Goal: Complete application form

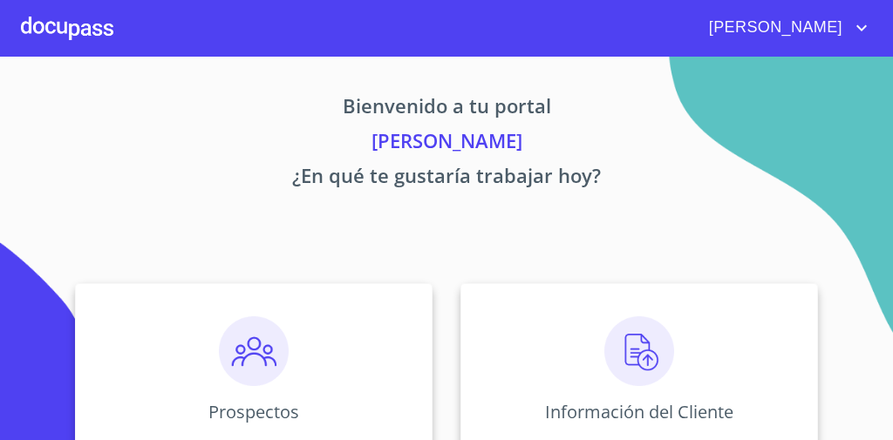
scroll to position [140, 0]
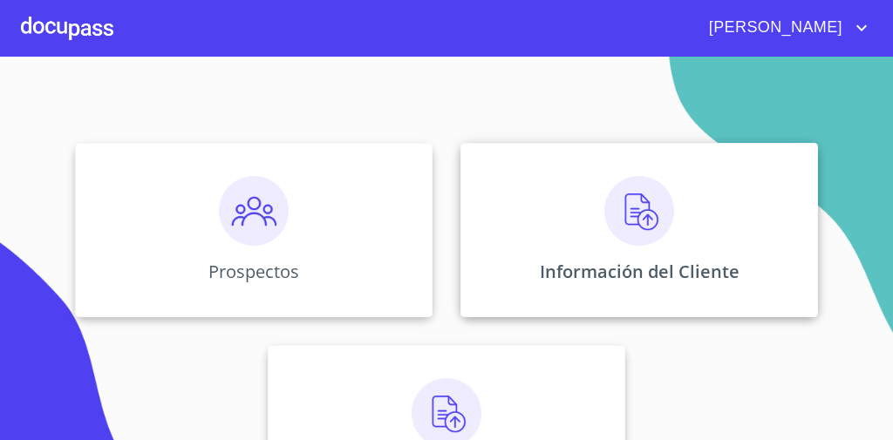
click at [590, 208] on div "Información del Cliente" at bounding box center [640, 230] width 358 height 174
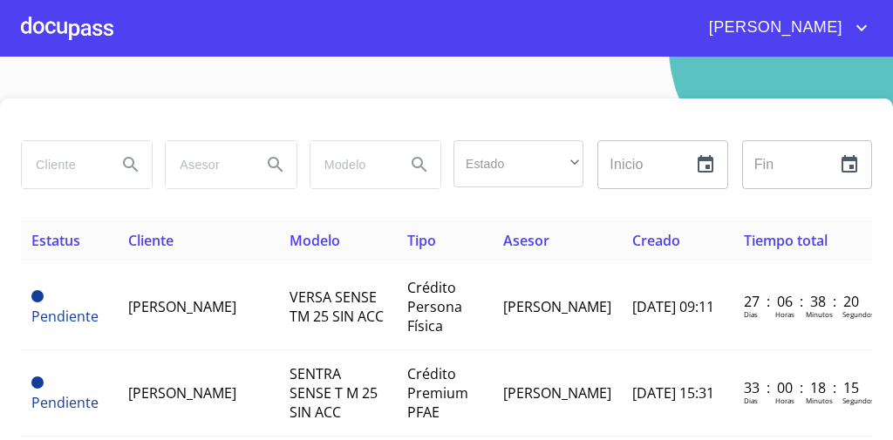
click at [74, 172] on input "search" at bounding box center [62, 164] width 81 height 47
click at [78, 167] on input "search" at bounding box center [62, 164] width 81 height 47
click at [85, 184] on input "search" at bounding box center [62, 164] width 81 height 47
click at [78, 165] on input "search" at bounding box center [62, 164] width 81 height 47
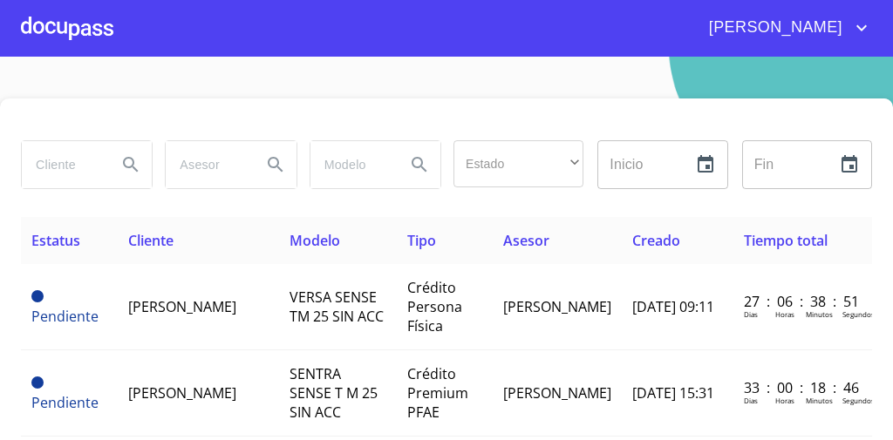
click at [78, 165] on input "search" at bounding box center [62, 164] width 81 height 47
type input "[PERSON_NAME]"
click at [120, 171] on icon "Search" at bounding box center [130, 164] width 21 height 21
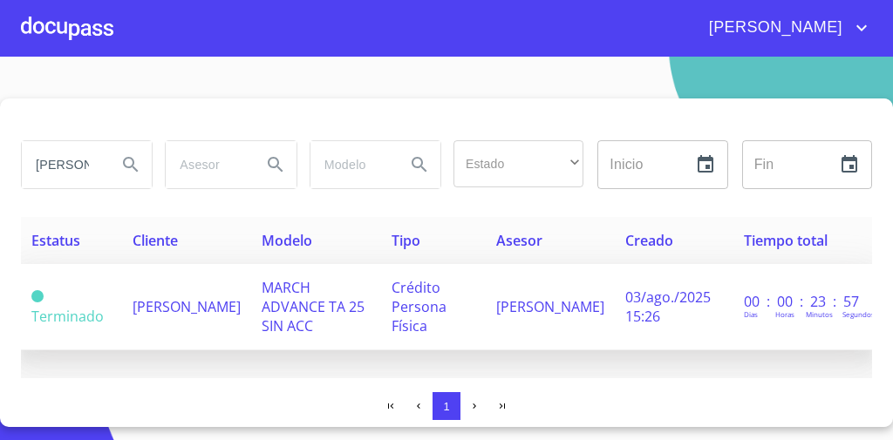
click at [176, 308] on td "[PERSON_NAME]" at bounding box center [186, 307] width 129 height 86
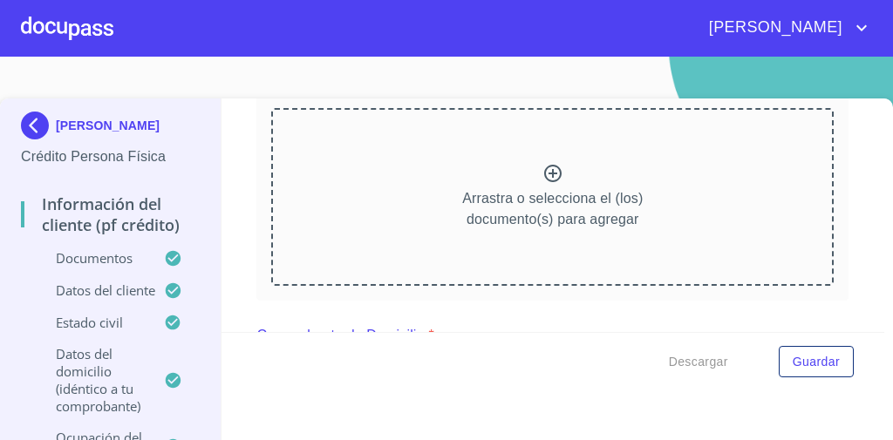
scroll to position [257, 0]
drag, startPoint x: 235, startPoint y: 167, endPoint x: 531, endPoint y: 160, distance: 296.6
click at [531, 160] on div "Información del cliente (PF crédito) Documentos Documento de identificación   *…" at bounding box center [554, 216] width 664 height 234
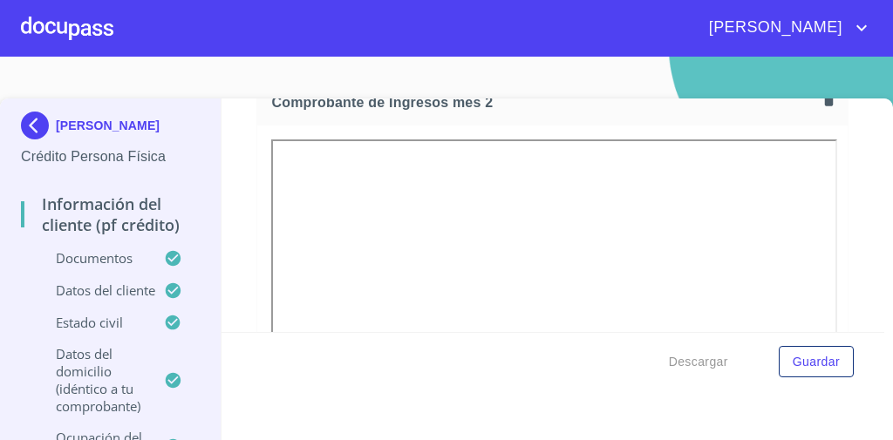
scroll to position [2497, 0]
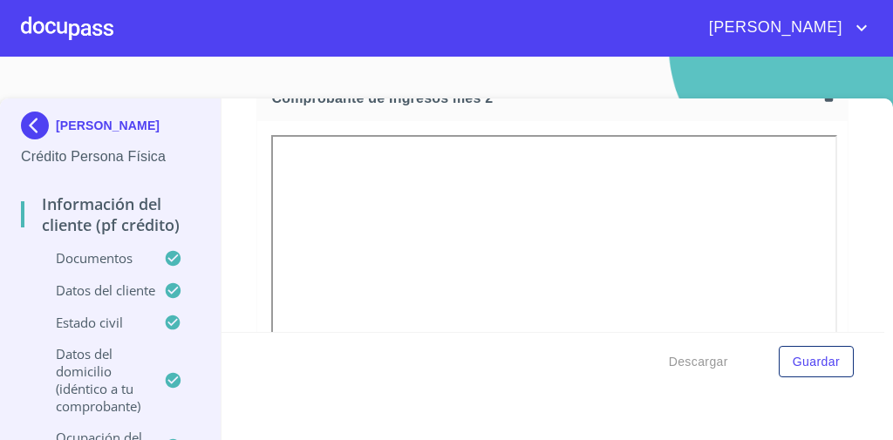
click at [393, 74] on section "[PERSON_NAME] Crédito Persona Física Información del cliente (PF crédito) Docum…" at bounding box center [446, 249] width 893 height 384
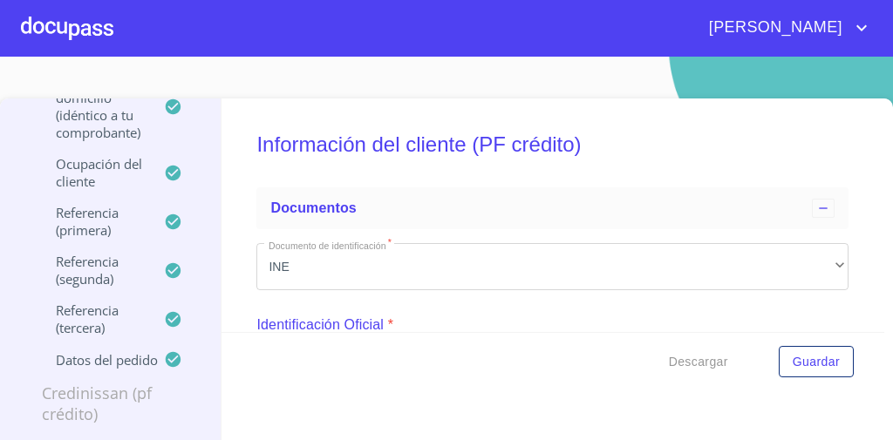
scroll to position [32, 0]
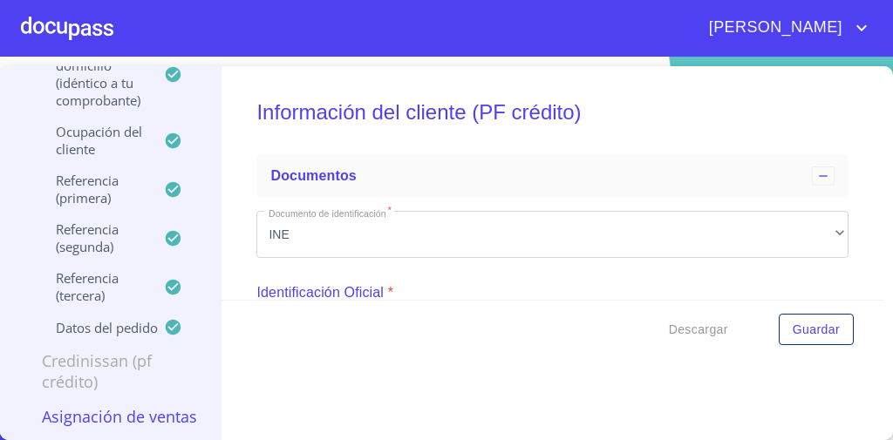
click at [103, 406] on p "Asignación de Ventas" at bounding box center [110, 416] width 179 height 21
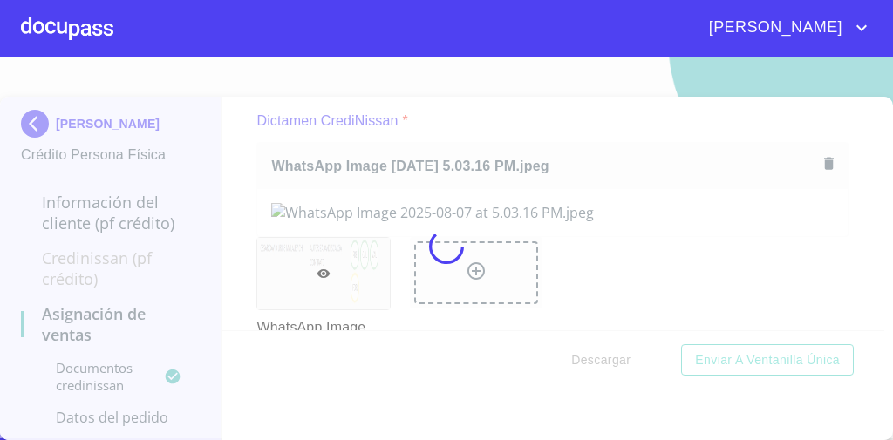
scroll to position [5, 0]
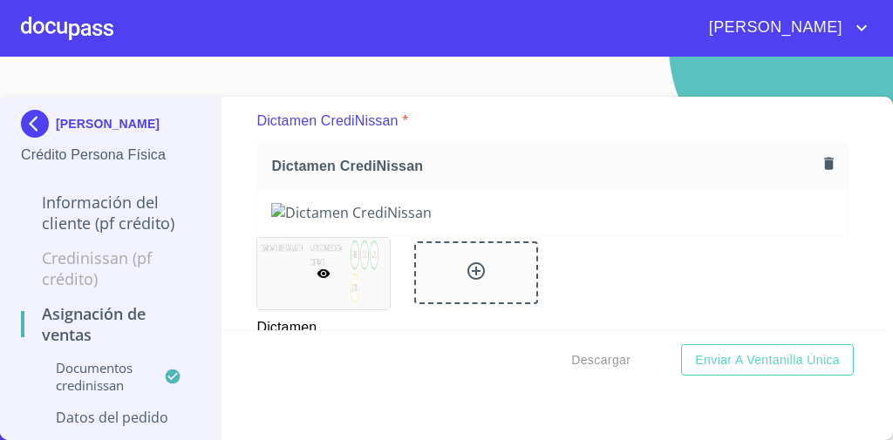
click at [244, 138] on div "Asignación de Ventas Documentos CrediNissan Dictamen CrediNissan * Dictamen Cre…" at bounding box center [554, 214] width 664 height 234
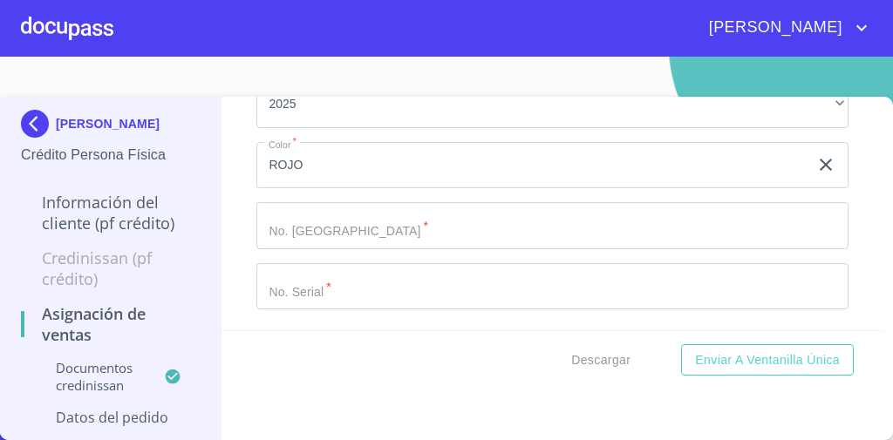
scroll to position [637, 0]
click at [407, 189] on input "Marca   *" at bounding box center [532, 165] width 552 height 47
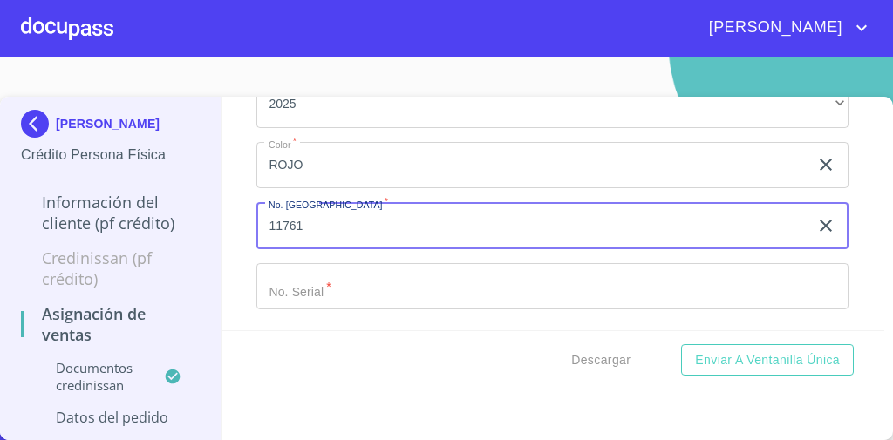
type input "11761"
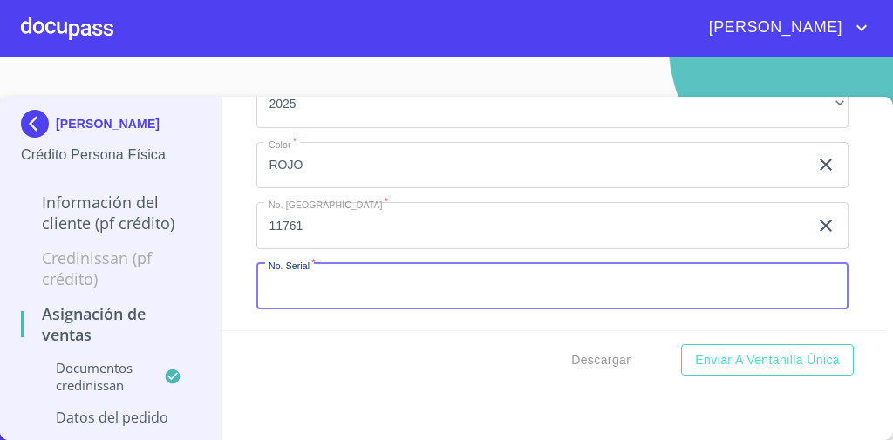
click at [344, 297] on input "Marca   *" at bounding box center [552, 286] width 592 height 47
type input "3"
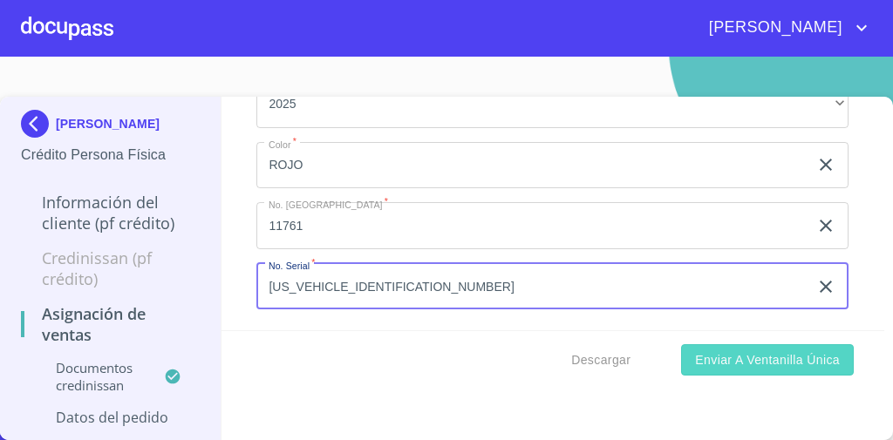
type input "[US_VEHICLE_IDENTIFICATION_NUMBER]"
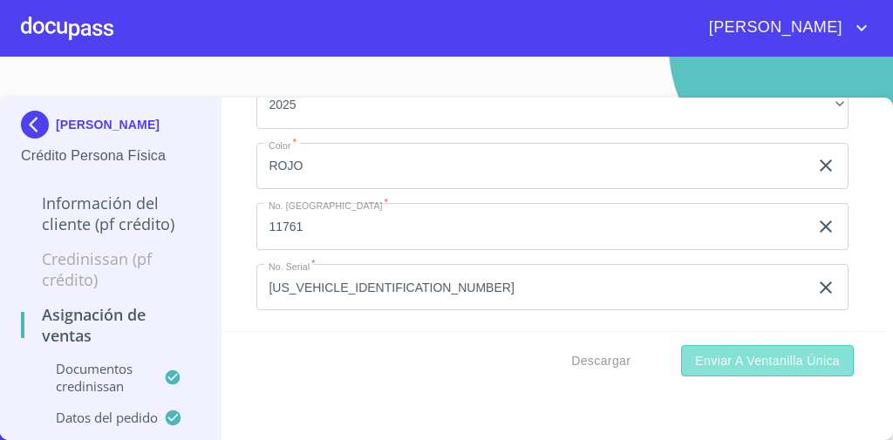
click at [695, 354] on span "Enviar a Ventanilla única" at bounding box center [767, 362] width 145 height 22
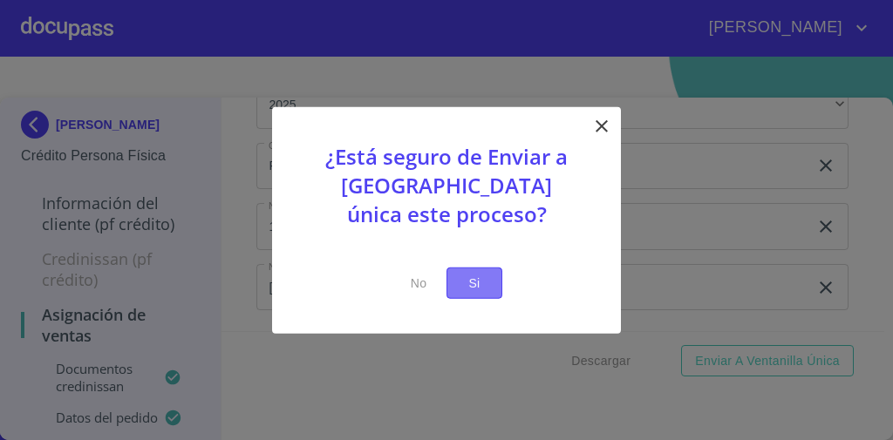
click at [475, 290] on span "Si" at bounding box center [475, 283] width 28 height 22
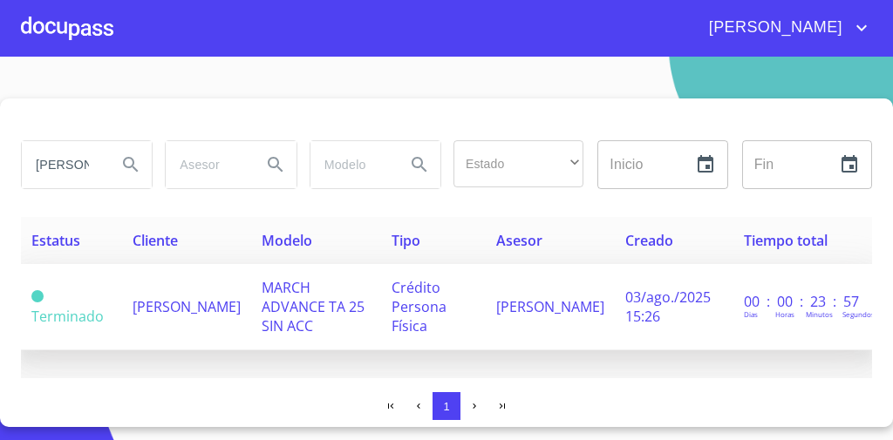
click at [417, 325] on span "Crédito Persona Física" at bounding box center [419, 307] width 55 height 58
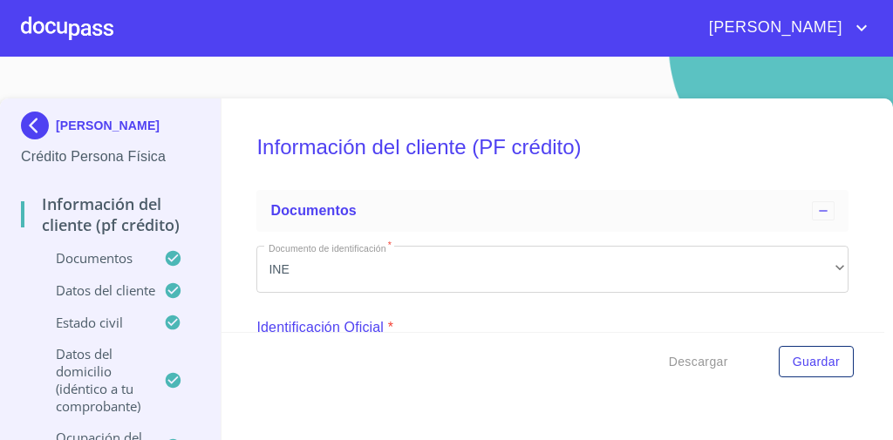
click at [379, 181] on h5 "Información del cliente (PF crédito)" at bounding box center [552, 148] width 592 height 72
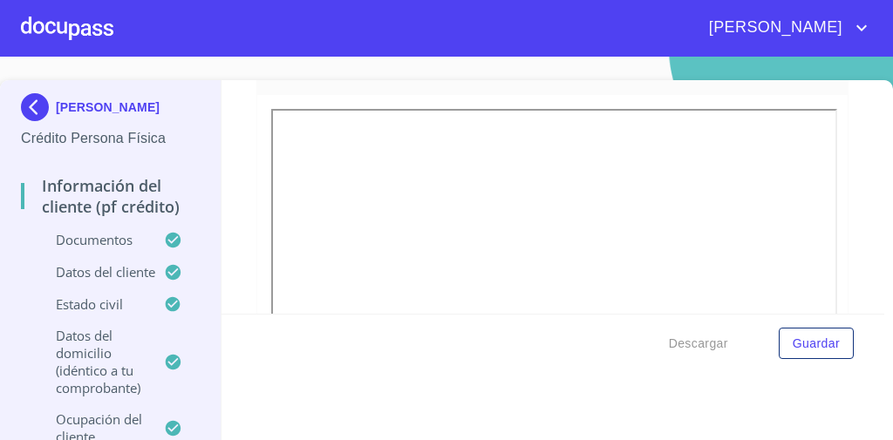
scroll to position [176, 0]
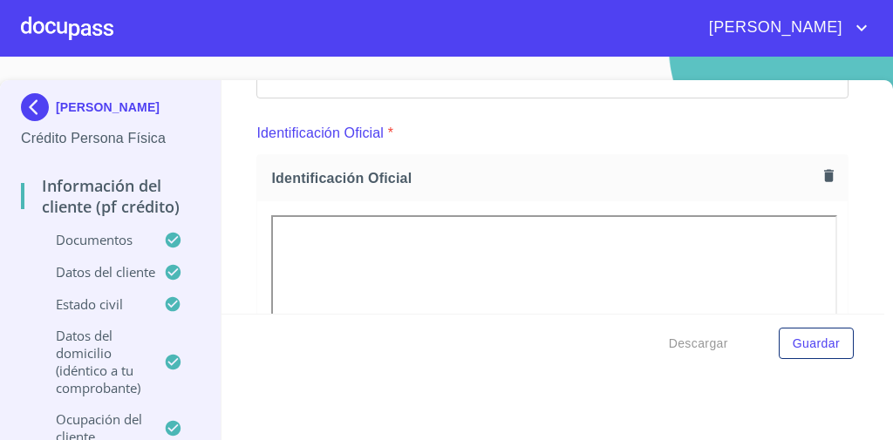
click at [824, 174] on icon "button" at bounding box center [829, 175] width 10 height 12
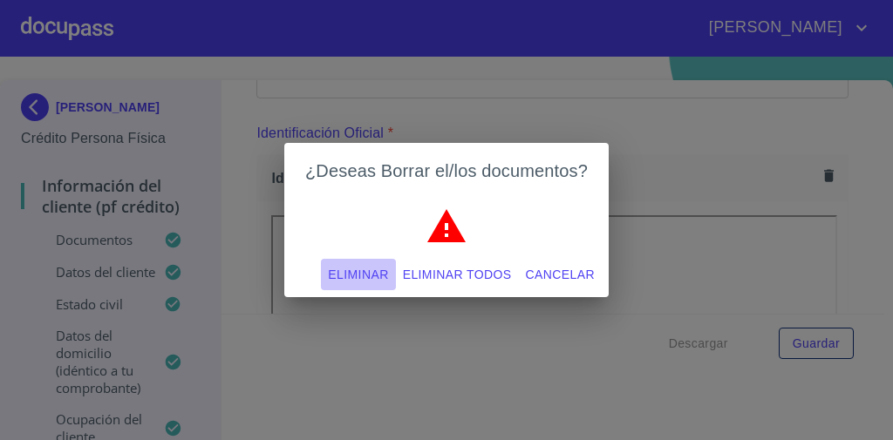
click at [363, 273] on span "Eliminar" at bounding box center [358, 275] width 60 height 22
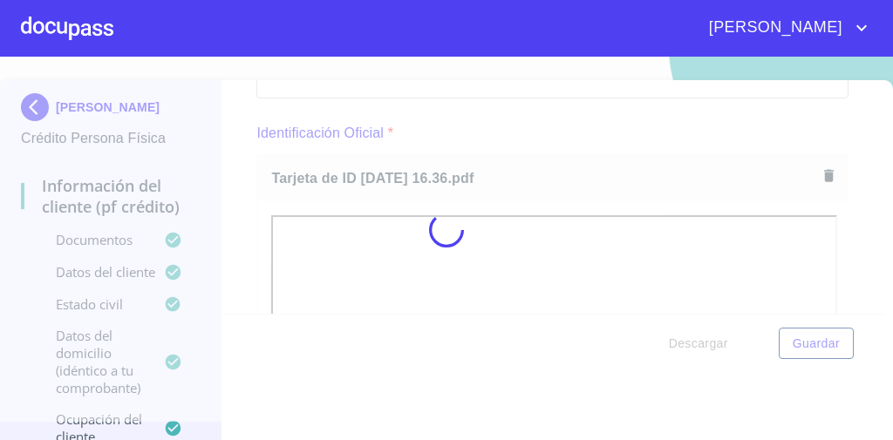
click at [552, 144] on div at bounding box center [446, 230] width 893 height 384
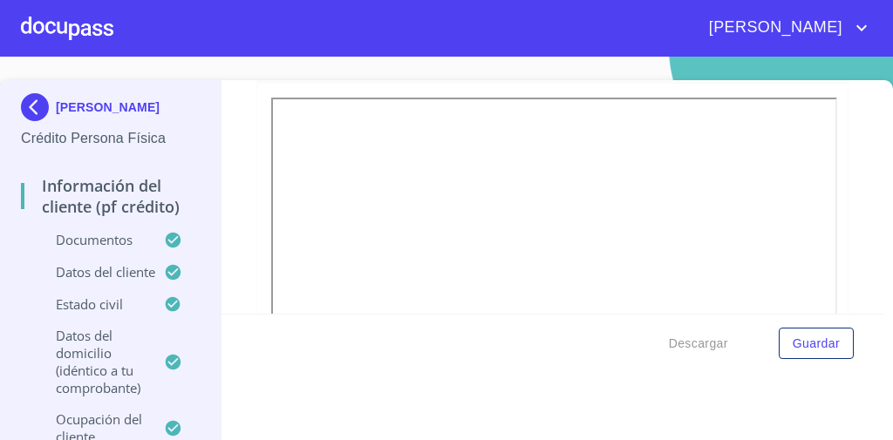
scroll to position [192, 0]
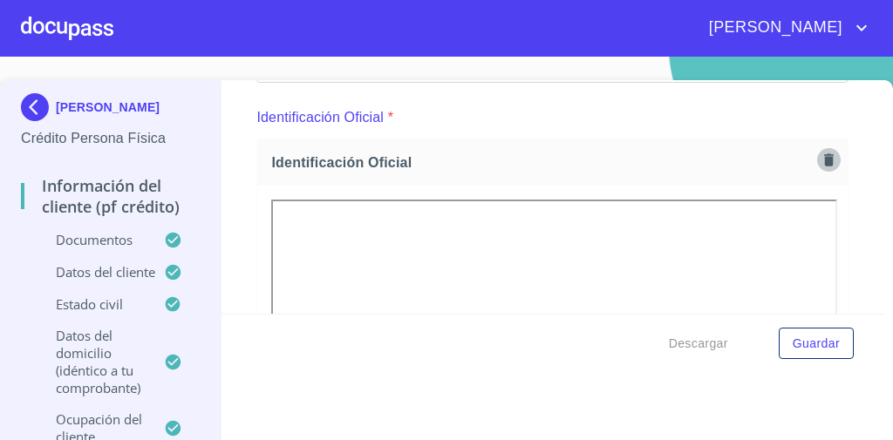
click at [821, 156] on icon "button" at bounding box center [829, 160] width 17 height 17
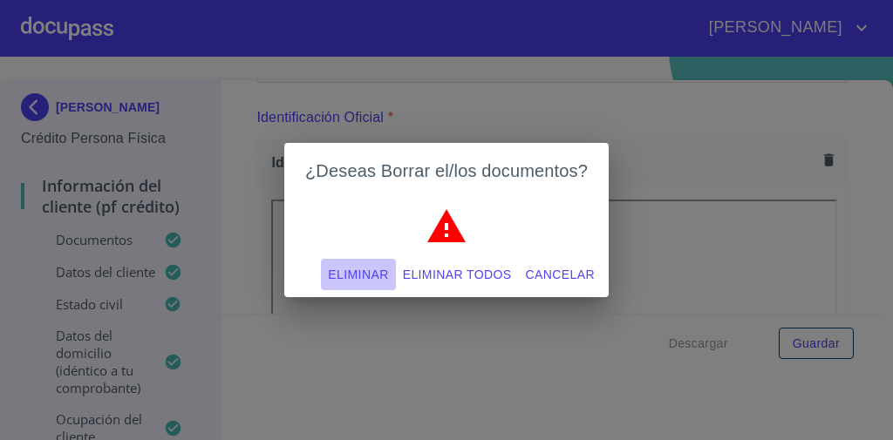
click at [364, 270] on span "Eliminar" at bounding box center [358, 275] width 60 height 22
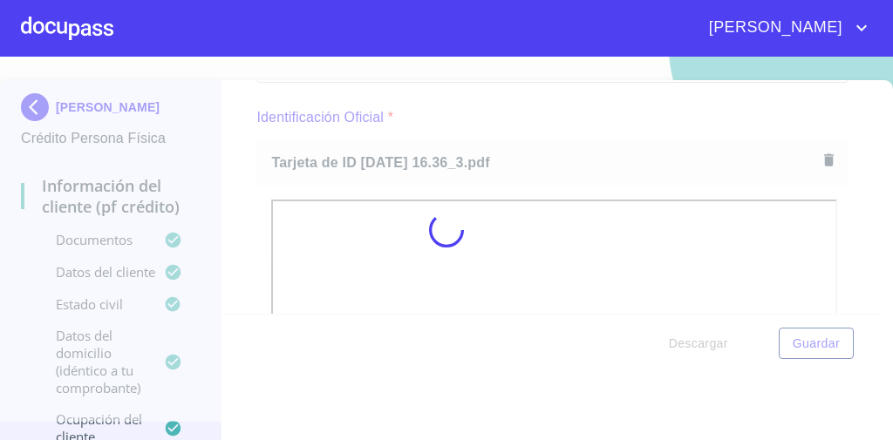
click at [591, 106] on div at bounding box center [446, 230] width 893 height 384
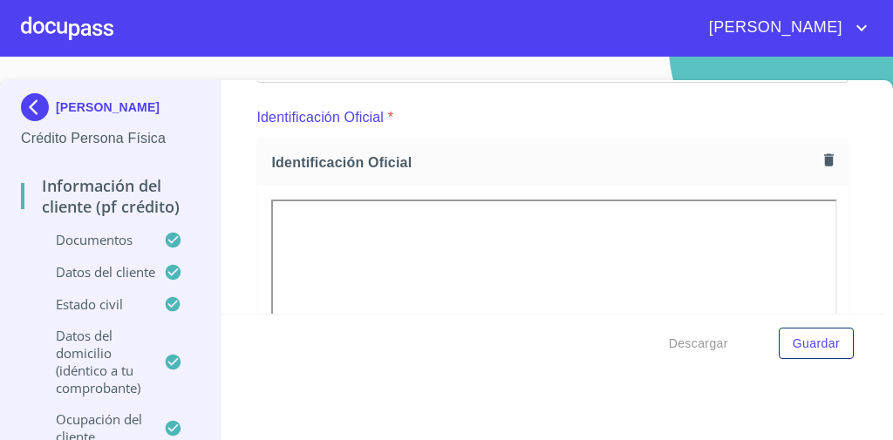
click at [841, 208] on div "Información del cliente (PF crédito) Documentos Documento de identificación   *…" at bounding box center [554, 197] width 664 height 234
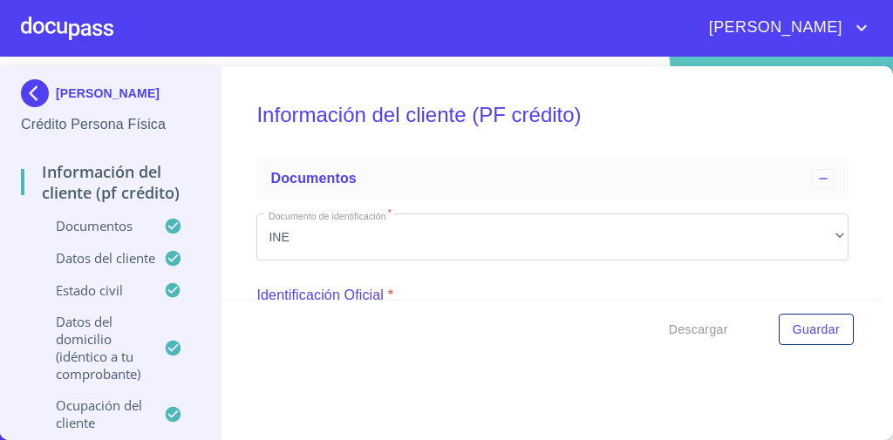
scroll to position [0, 0]
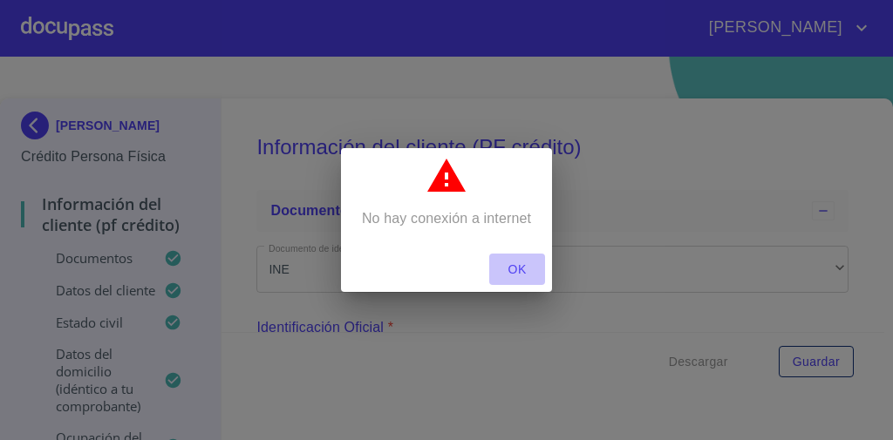
click at [523, 273] on span "OK" at bounding box center [517, 270] width 42 height 22
